Goal: Task Accomplishment & Management: Manage account settings

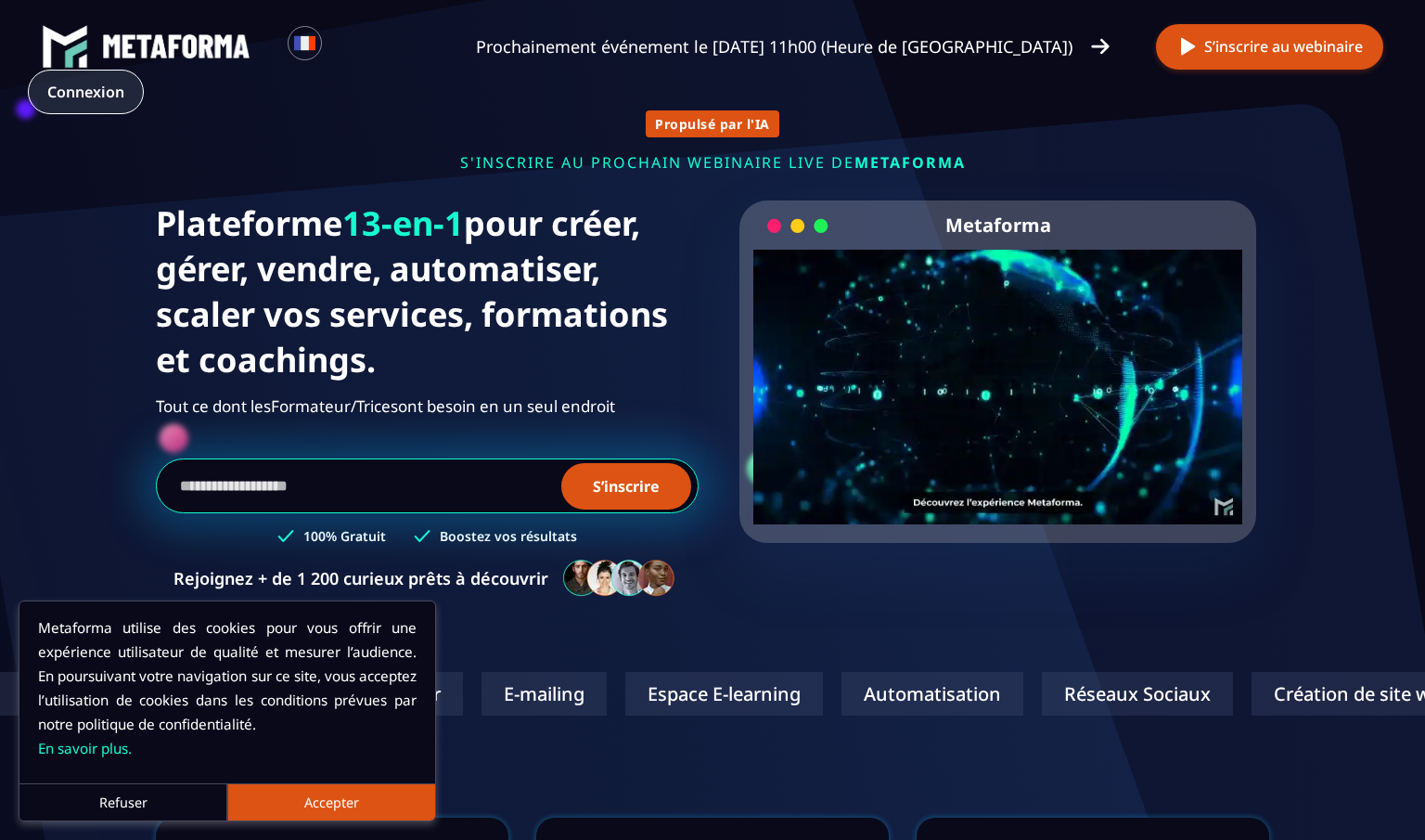
click at [144, 70] on link "Connexion" at bounding box center [85, 92] width 115 height 45
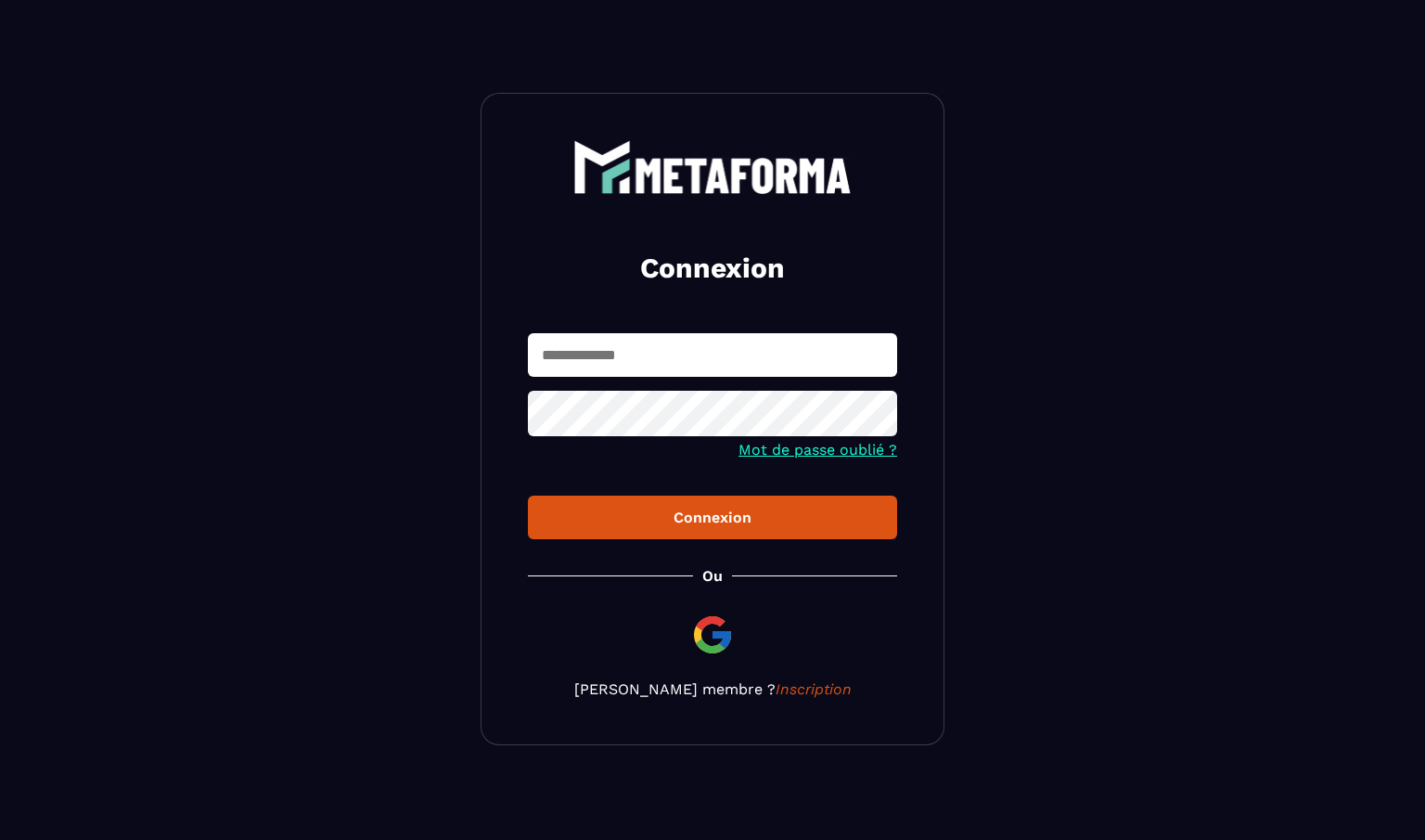
click at [621, 359] on input "text" at bounding box center [712, 355] width 369 height 44
type input "**********"
click at [696, 517] on div "Connexion" at bounding box center [713, 517] width 340 height 17
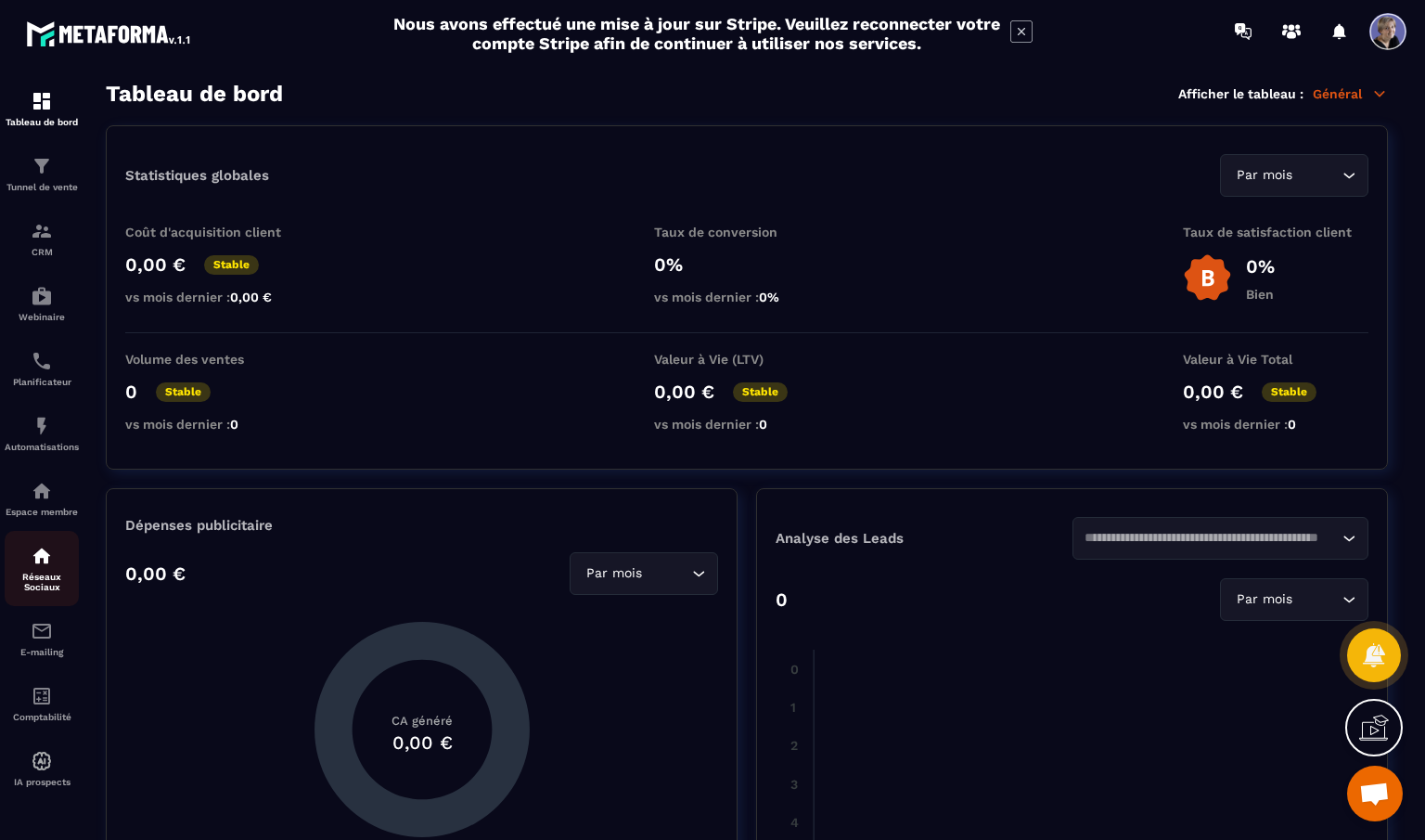
click at [47, 580] on p "Réseaux Sociaux" at bounding box center [42, 581] width 74 height 20
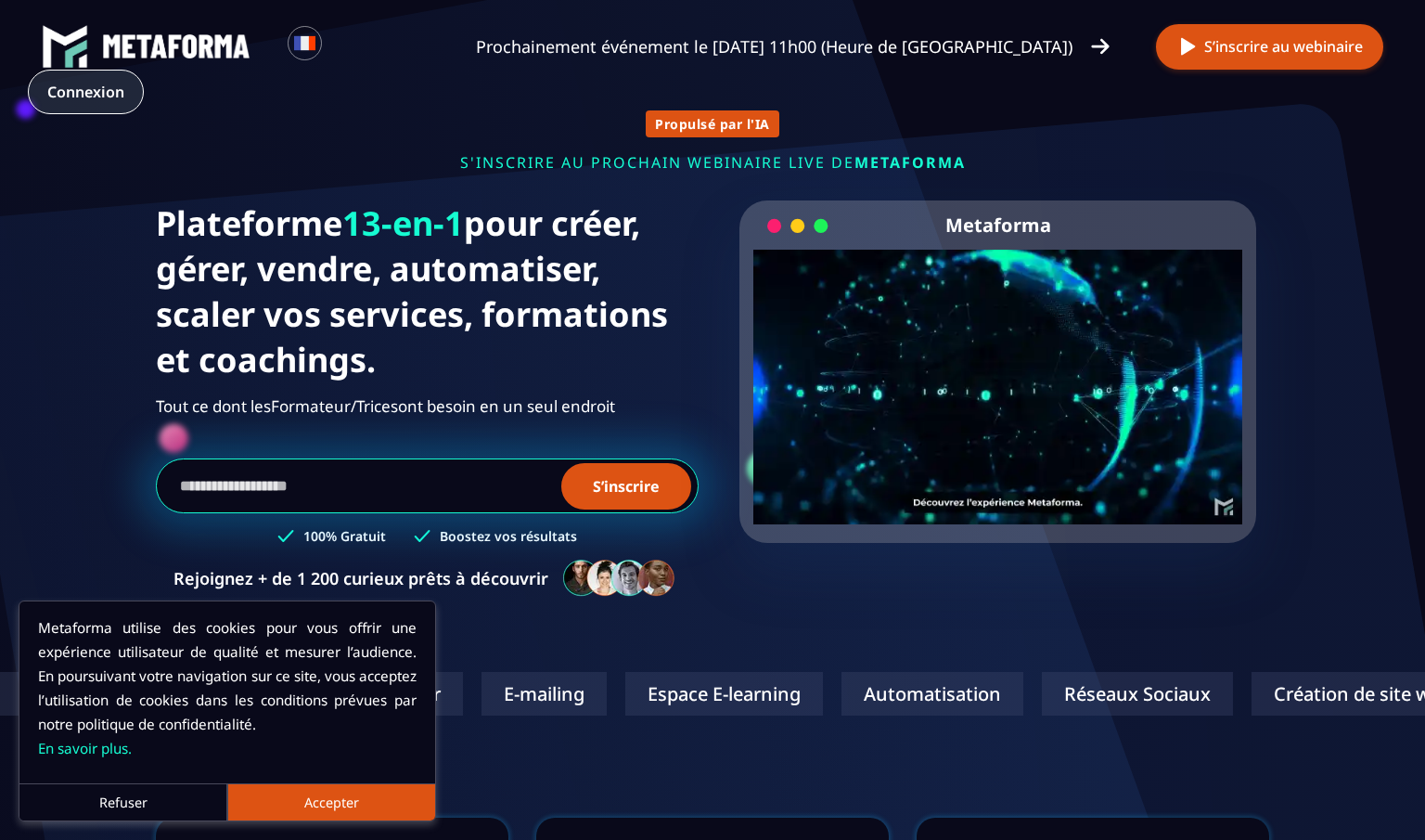
click at [144, 70] on link "Connexion" at bounding box center [85, 92] width 115 height 45
